Goal: Ask a question

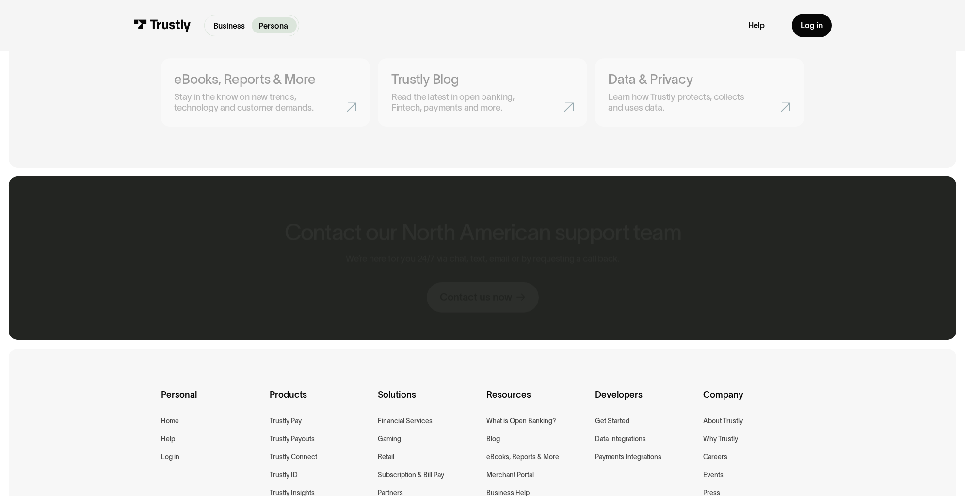
scroll to position [642, 0]
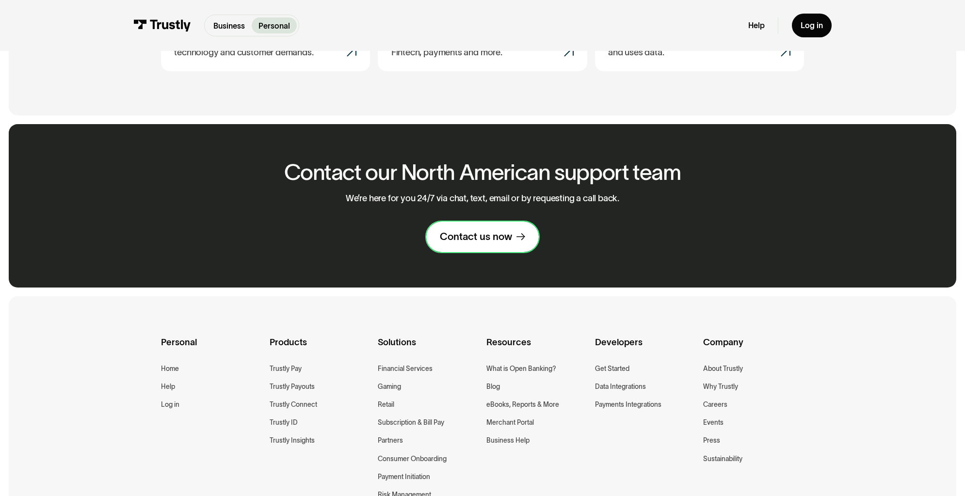
click at [474, 243] on div "Contact us now" at bounding box center [476, 236] width 72 height 13
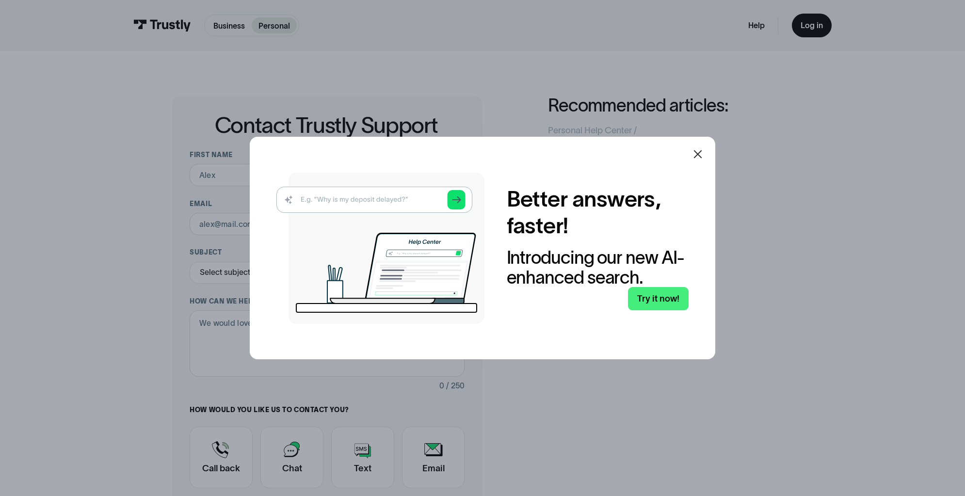
click at [696, 148] on icon at bounding box center [698, 154] width 12 height 12
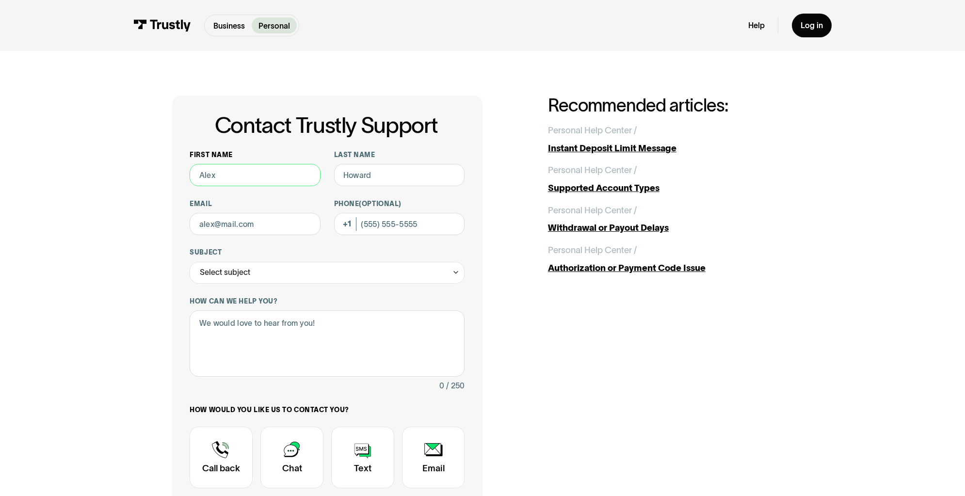
click at [196, 186] on input "First name" at bounding box center [255, 175] width 131 height 22
drag, startPoint x: 225, startPoint y: 194, endPoint x: 92, endPoint y: 182, distance: 133.9
click at [94, 183] on div "Contact Trustly Support First name Tiffany T Last name Email Phone (Optional) S…" at bounding box center [482, 347] width 921 height 593
drag, startPoint x: 221, startPoint y: 198, endPoint x: 136, endPoint y: 191, distance: 84.6
click at [172, 191] on div "Contact Trustly Support First name TeTiffany T Last name Email Phone (Optional)…" at bounding box center [327, 348] width 310 height 505
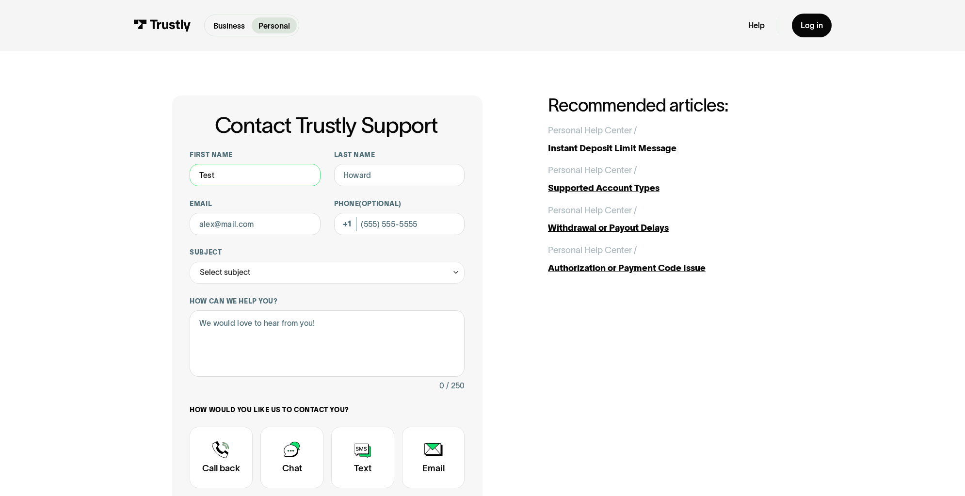
type input "Test"
type input "test"
type input "tiffany.mckinney@trustly.com"
click at [431, 235] on input "Phone (Optional)" at bounding box center [399, 224] width 131 height 22
drag, startPoint x: 250, startPoint y: 307, endPoint x: 251, endPoint y: 316, distance: 8.4
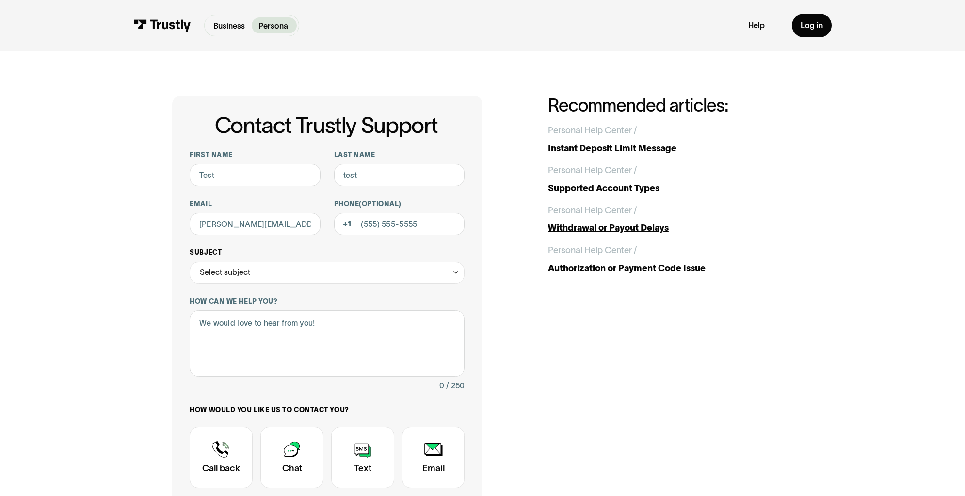
click at [250, 284] on div "Select subject" at bounding box center [327, 273] width 275 height 22
click at [240, 311] on div "Contact Trustly Support" at bounding box center [327, 302] width 266 height 18
type input "**********"
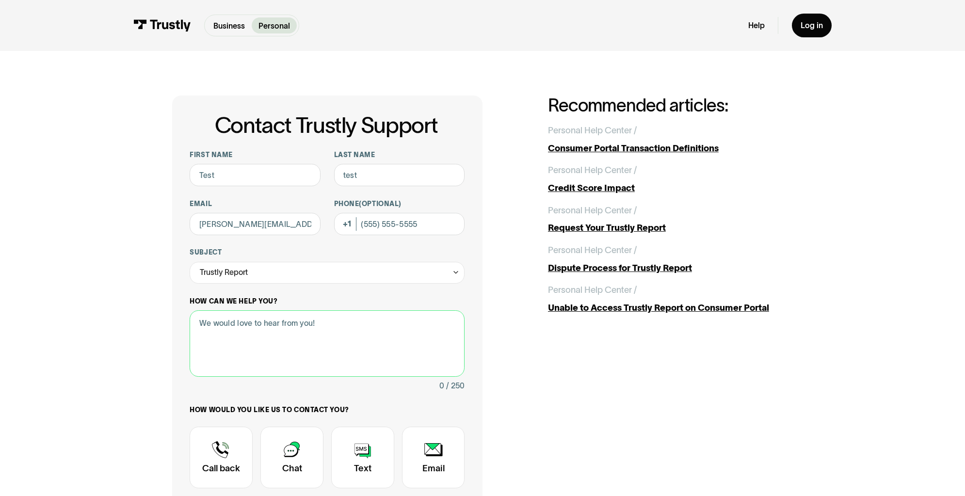
click at [240, 377] on textarea "How can we help you?" at bounding box center [327, 343] width 275 height 66
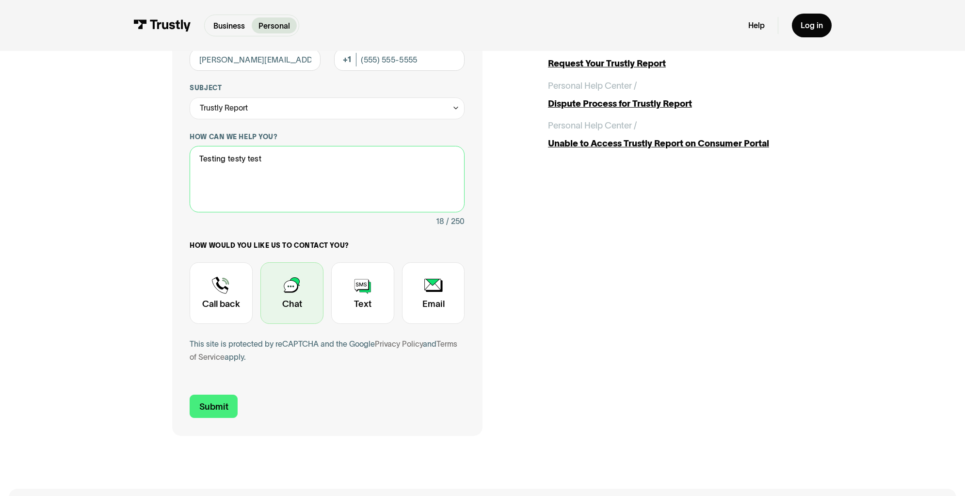
type textarea "Testing testy test"
click at [281, 324] on div "Contact Trustly Support" at bounding box center [291, 293] width 63 height 62
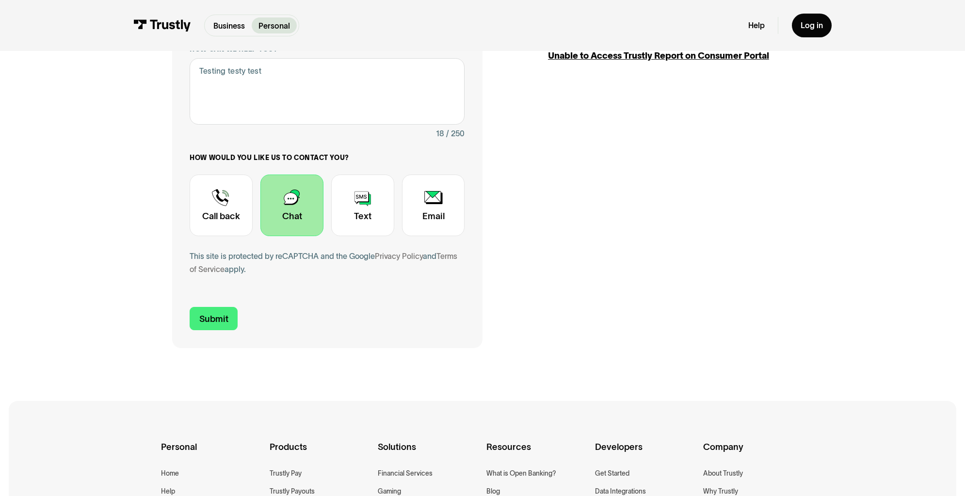
scroll to position [266, 0]
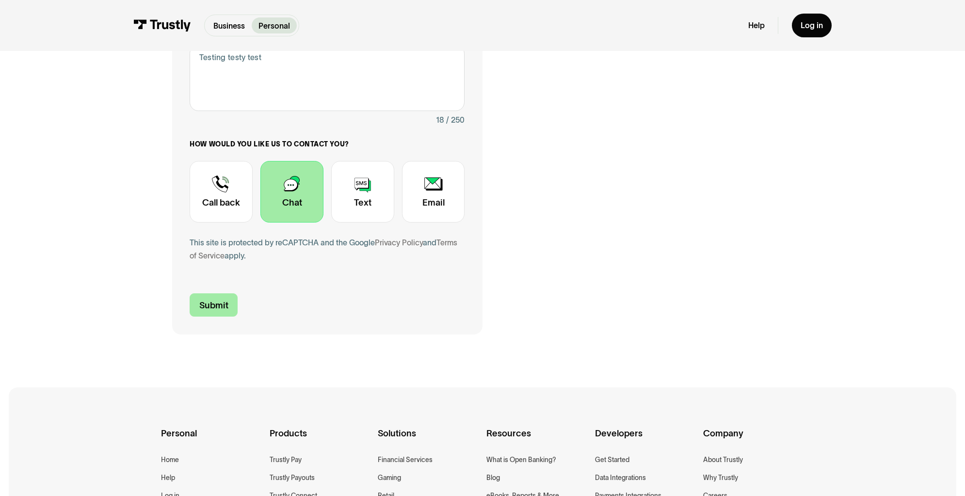
click at [190, 317] on input "Submit" at bounding box center [214, 304] width 48 height 23
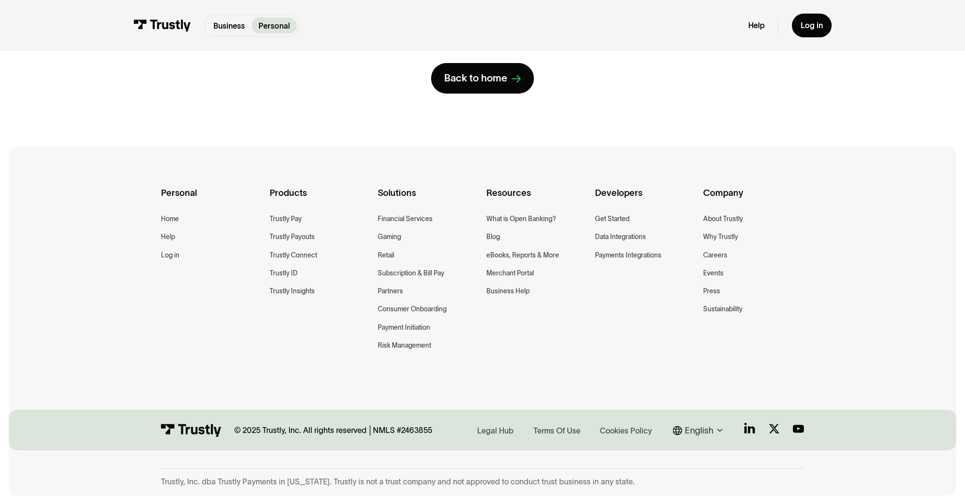
scroll to position [0, 0]
